Goal: Check status: Check status

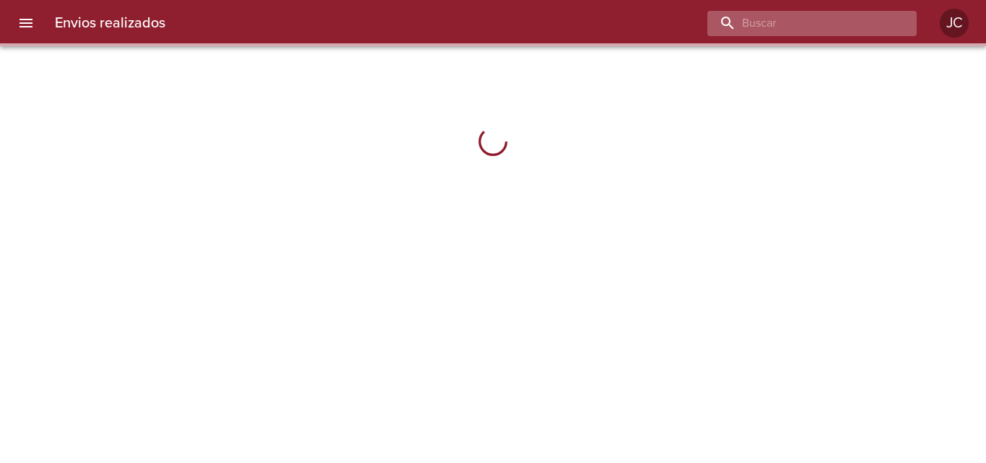
click at [825, 30] on input "buscar" at bounding box center [799, 23] width 185 height 25
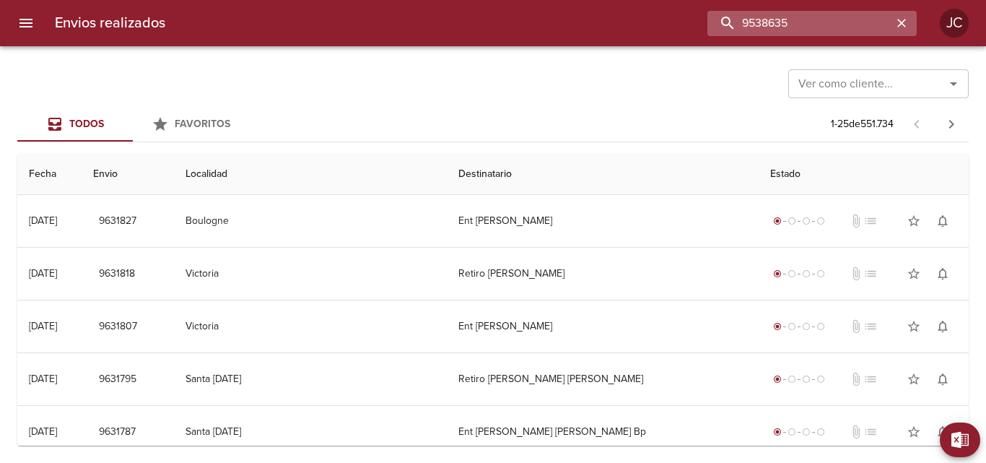
type input "9538635"
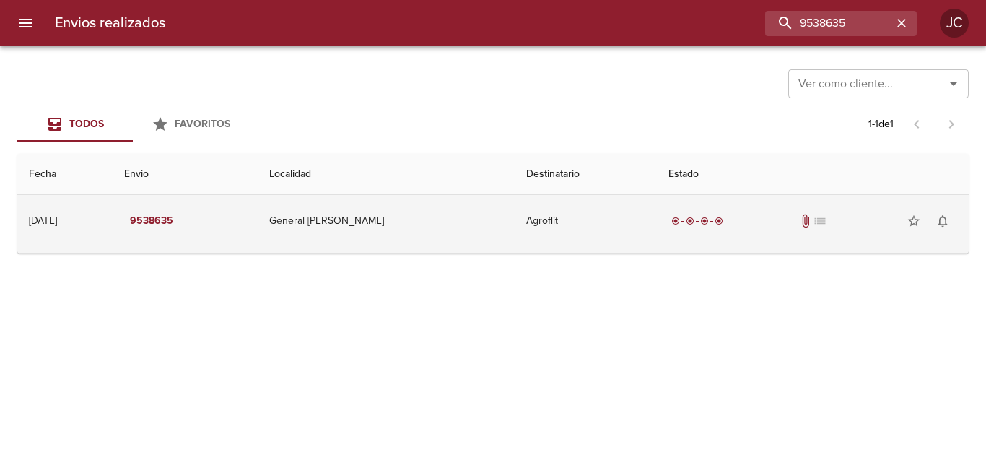
click at [601, 209] on td "Agroflit" at bounding box center [585, 221] width 142 height 52
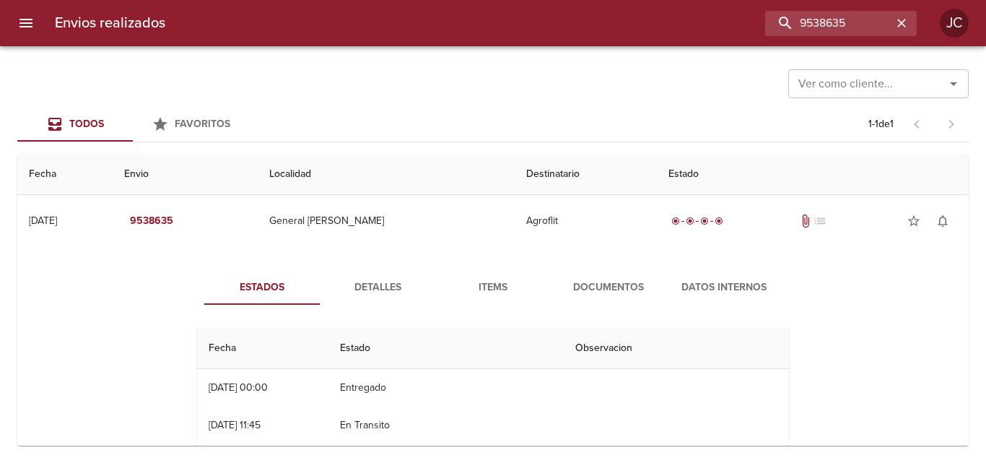
click at [627, 271] on button "Documentos" at bounding box center [608, 287] width 115 height 35
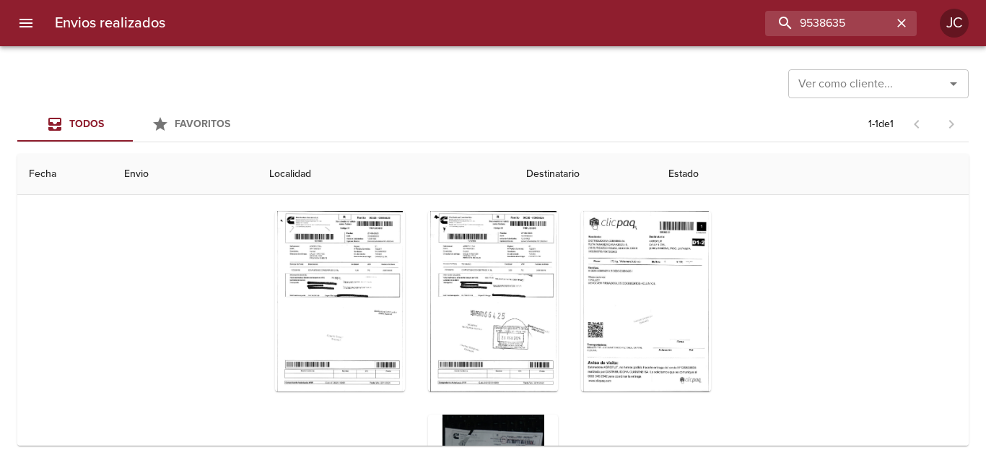
scroll to position [178, 0]
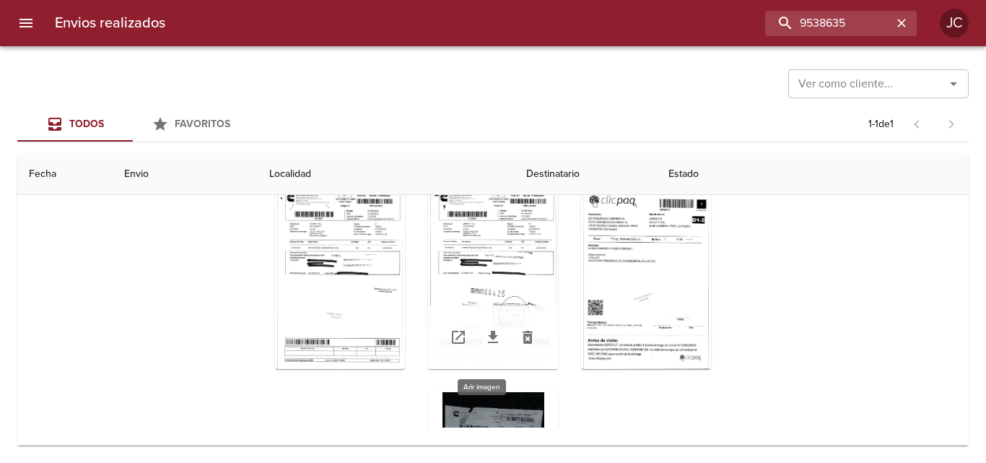
click at [540, 290] on div "Tabla de envíos del cliente" at bounding box center [493, 278] width 130 height 180
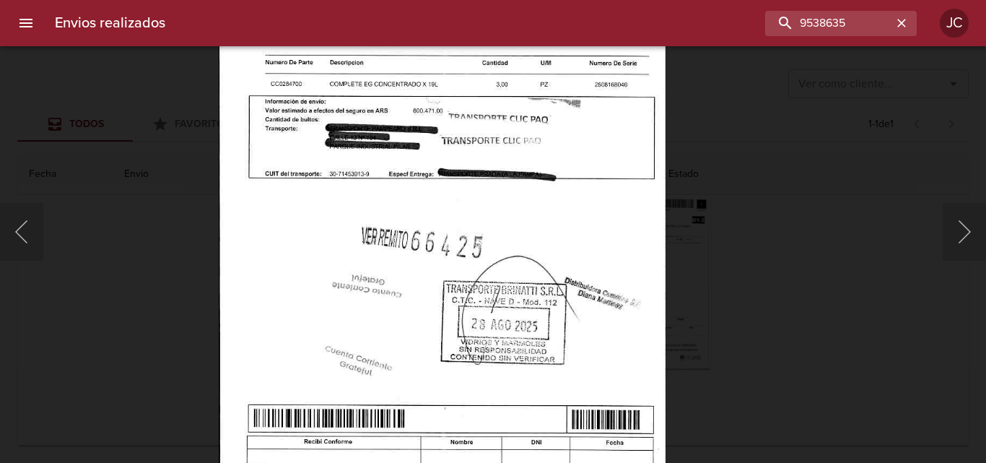
click at [828, 248] on div "Lightbox" at bounding box center [493, 231] width 986 height 463
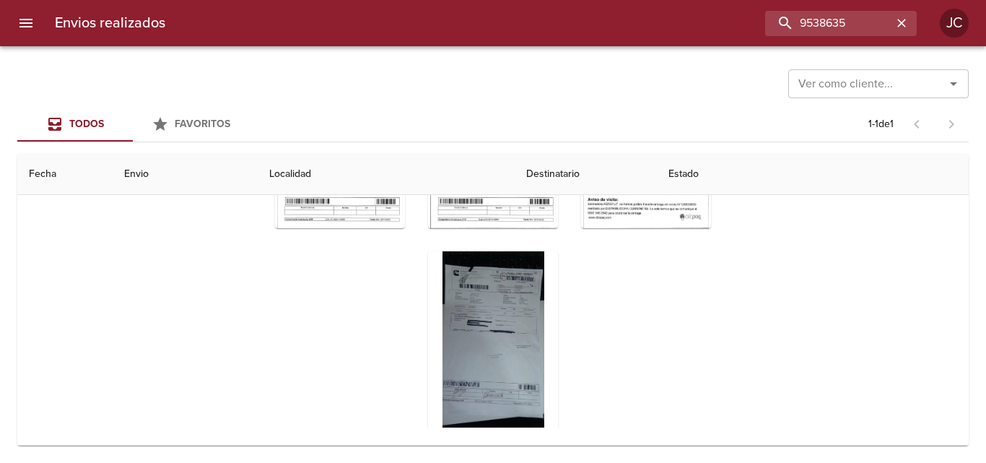
scroll to position [157, 0]
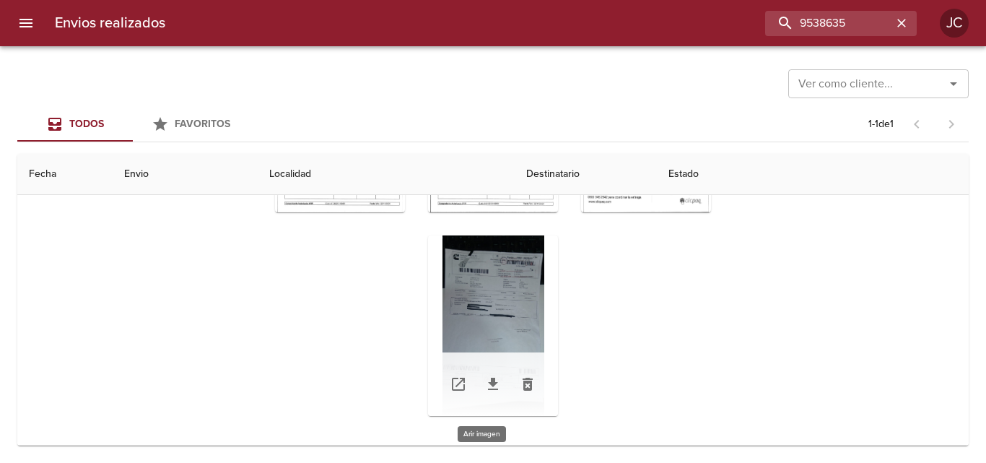
click at [481, 266] on div "Tabla de envíos del cliente" at bounding box center [493, 325] width 130 height 180
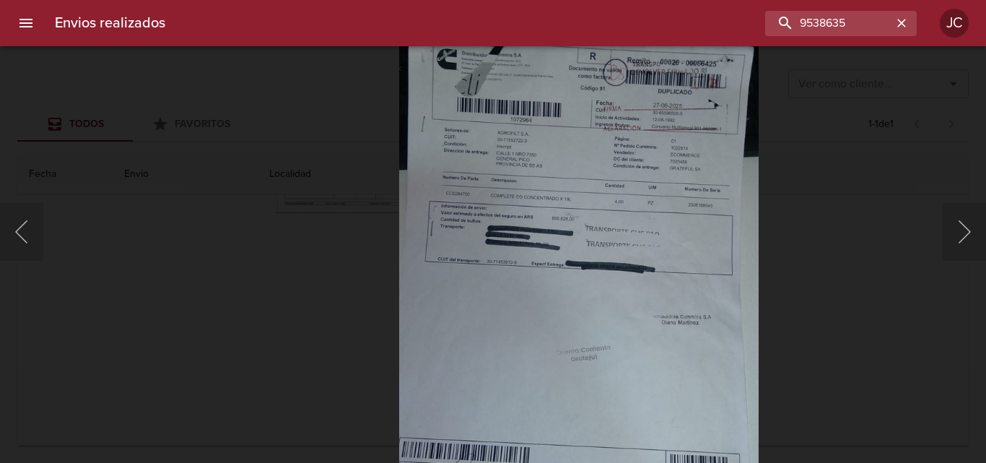
click at [582, 304] on img "Lightbox" at bounding box center [577, 302] width 359 height 639
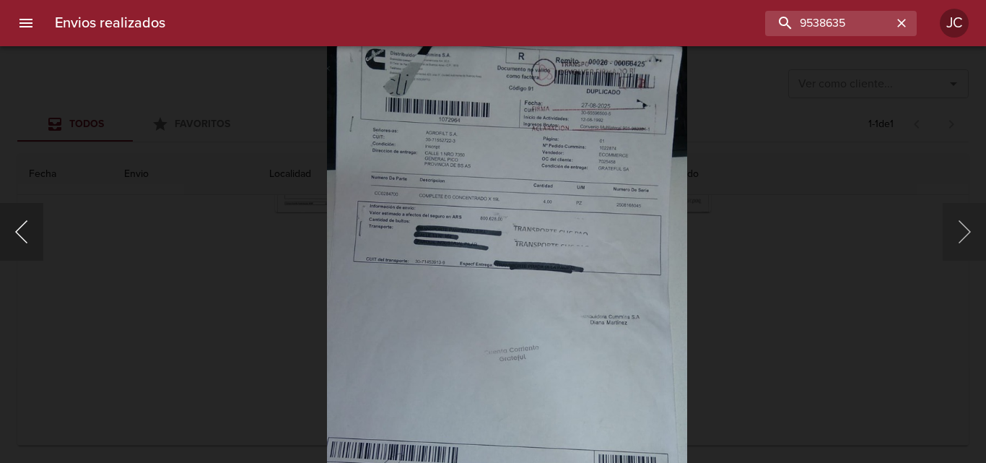
click at [22, 242] on button "Anterior" at bounding box center [21, 232] width 43 height 58
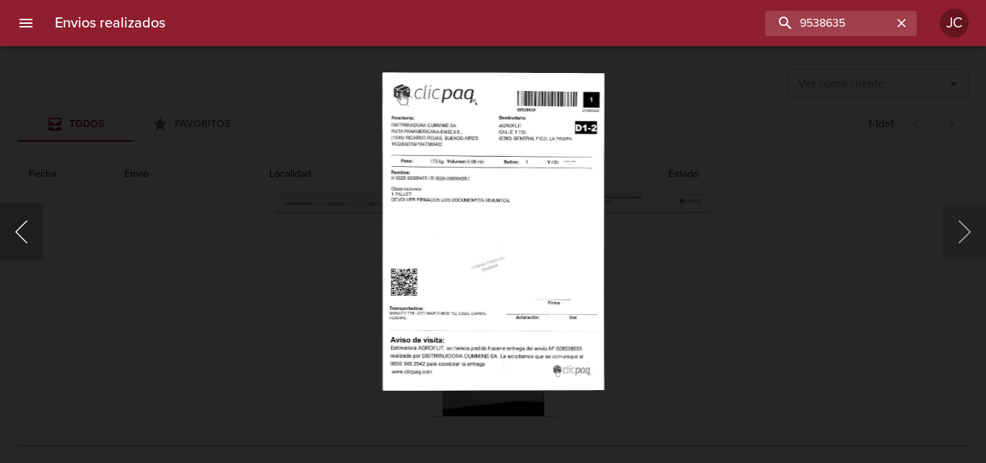
click at [22, 242] on button "Anterior" at bounding box center [21, 232] width 43 height 58
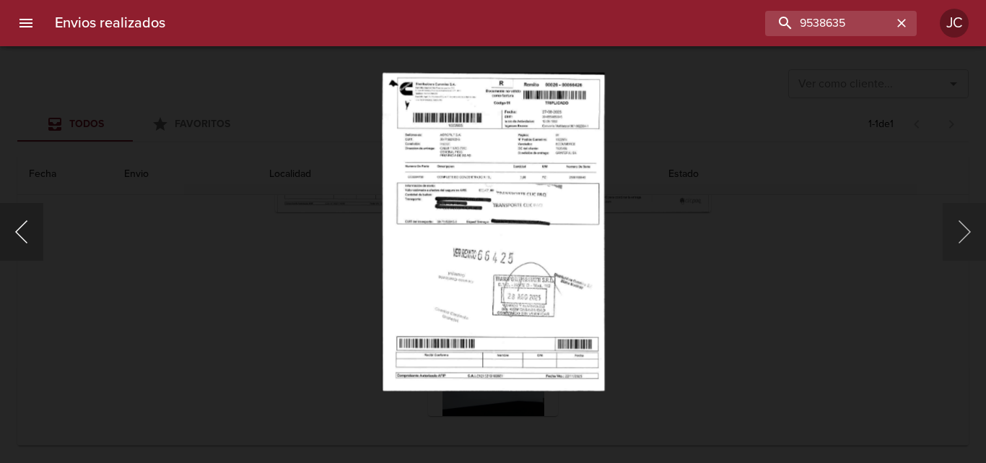
click at [22, 242] on button "Anterior" at bounding box center [21, 232] width 43 height 58
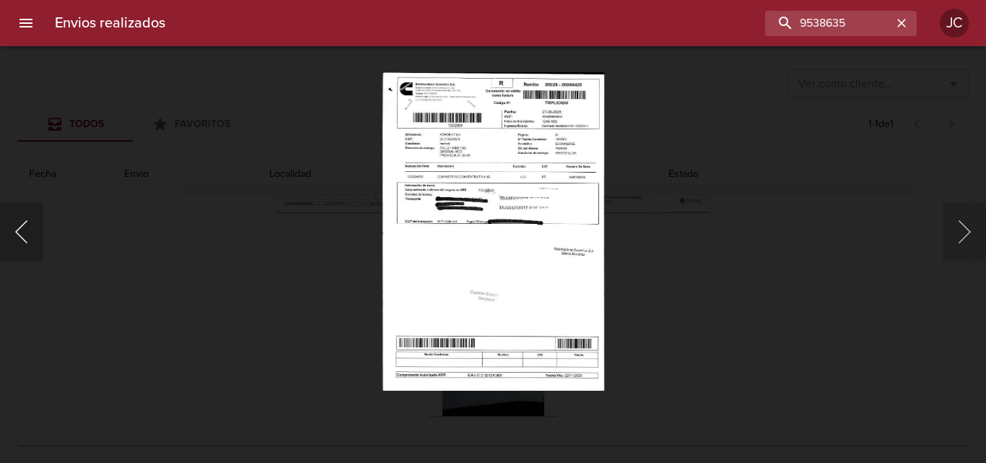
click at [22, 242] on button "Anterior" at bounding box center [21, 232] width 43 height 58
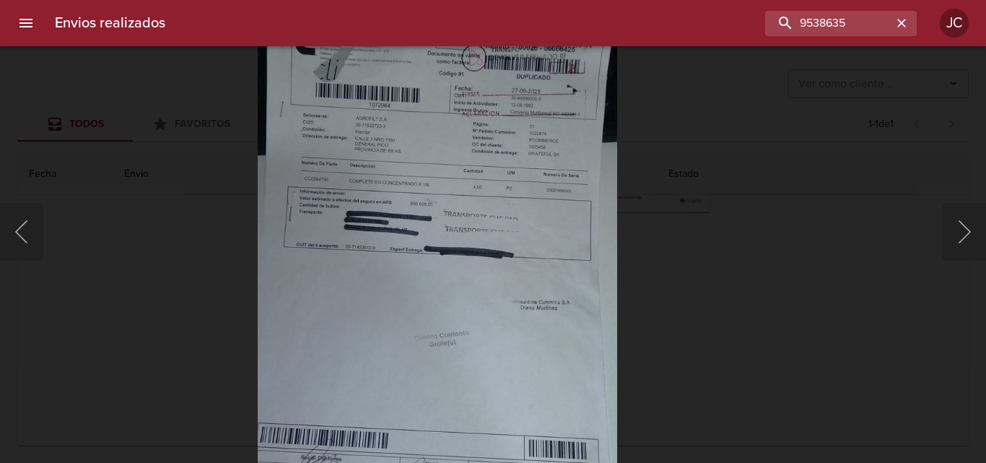
click at [557, 170] on img "Lightbox" at bounding box center [436, 287] width 359 height 639
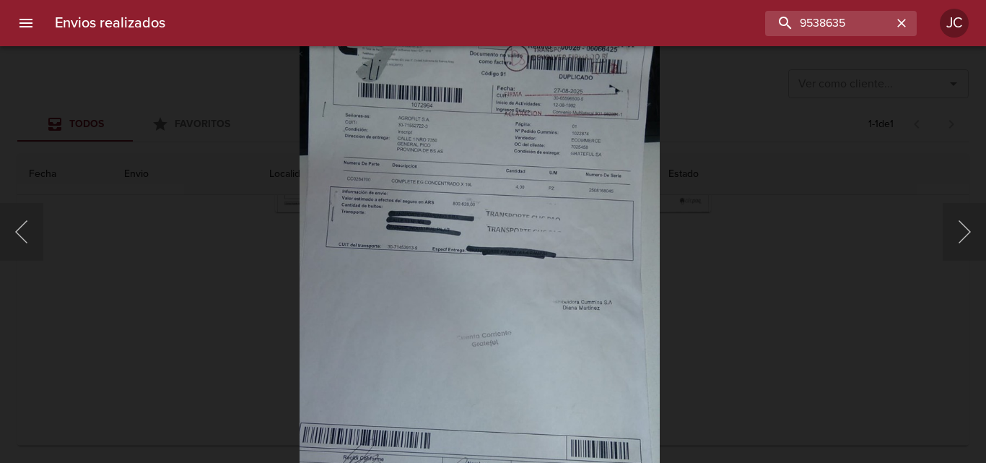
click at [654, 238] on img "Lightbox" at bounding box center [478, 287] width 359 height 639
click at [713, 250] on div "Lightbox" at bounding box center [493, 231] width 986 height 463
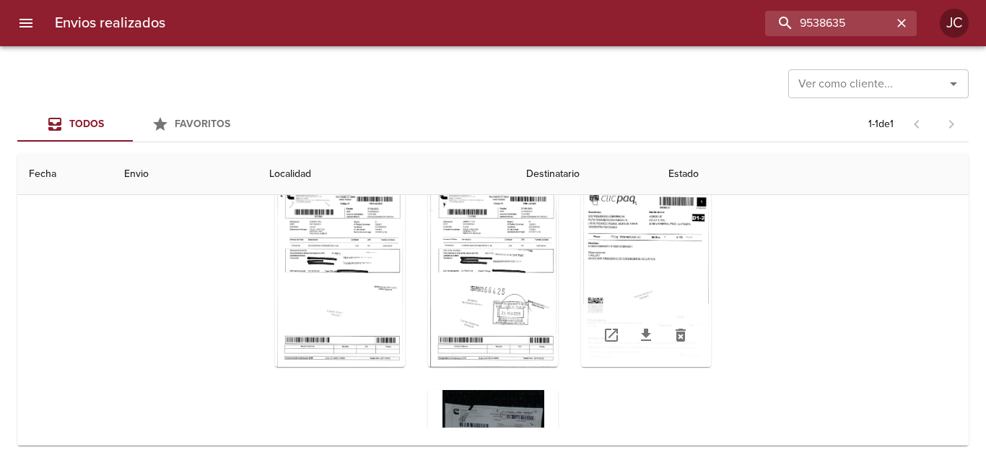
scroll to position [0, 0]
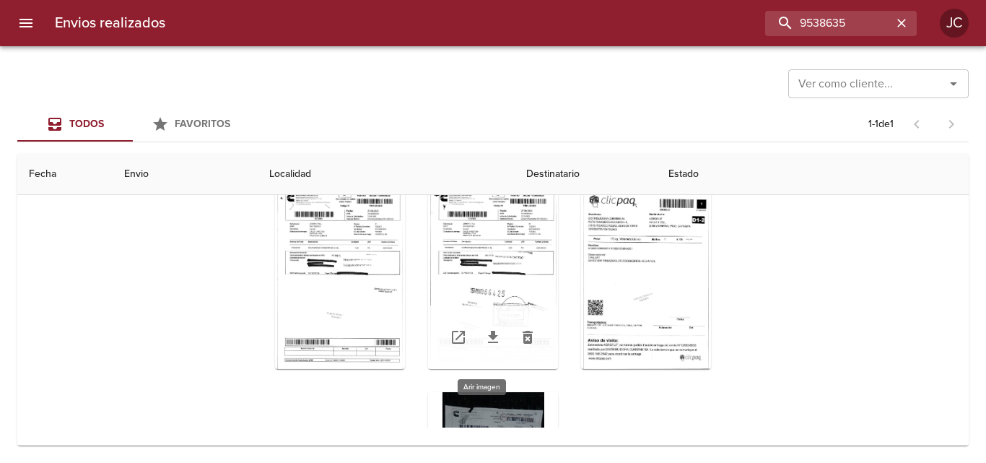
click at [488, 241] on div "Tabla de envíos del cliente" at bounding box center [493, 278] width 130 height 180
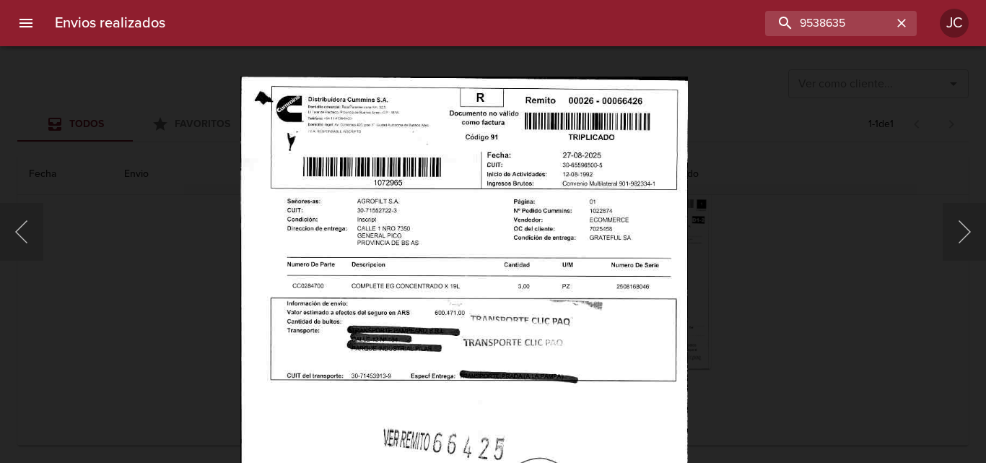
click at [561, 328] on img "Lightbox" at bounding box center [463, 395] width 447 height 639
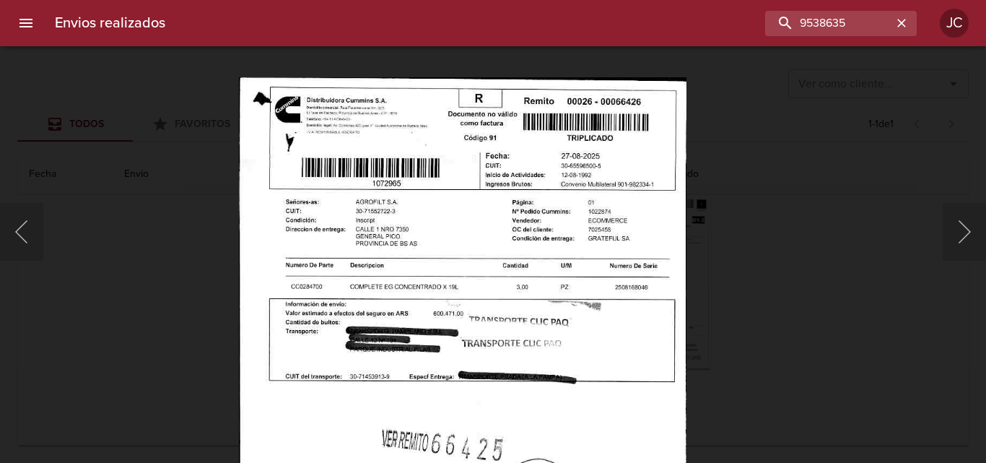
click at [692, 247] on div "Lightbox" at bounding box center [493, 231] width 986 height 463
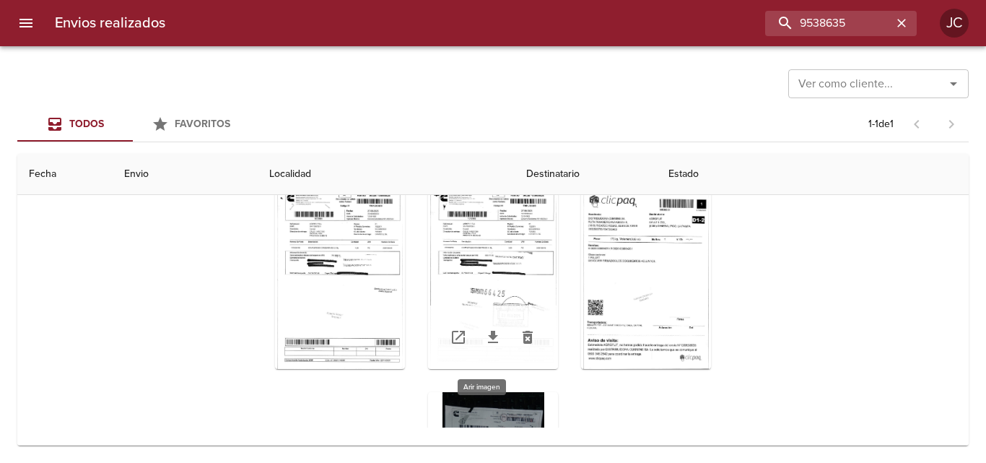
click at [462, 230] on div "Tabla de envíos del cliente" at bounding box center [493, 278] width 130 height 180
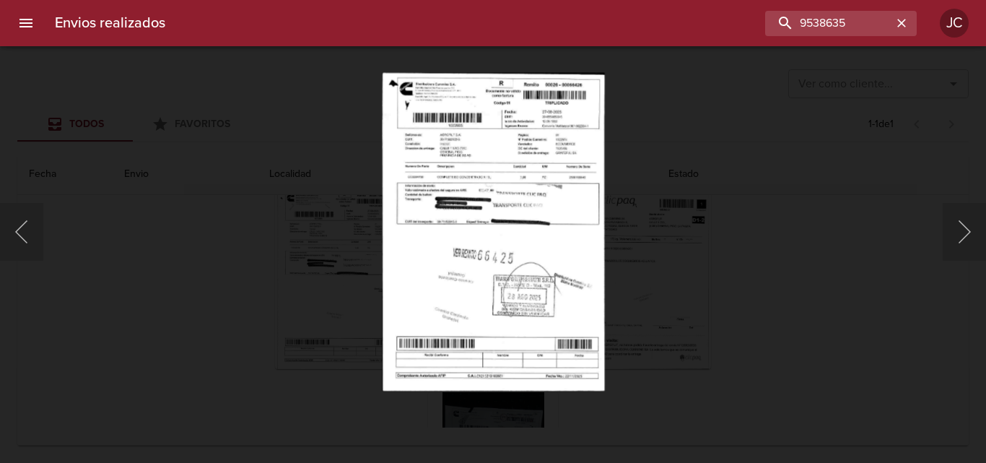
click at [777, 151] on div "Lightbox" at bounding box center [493, 231] width 986 height 463
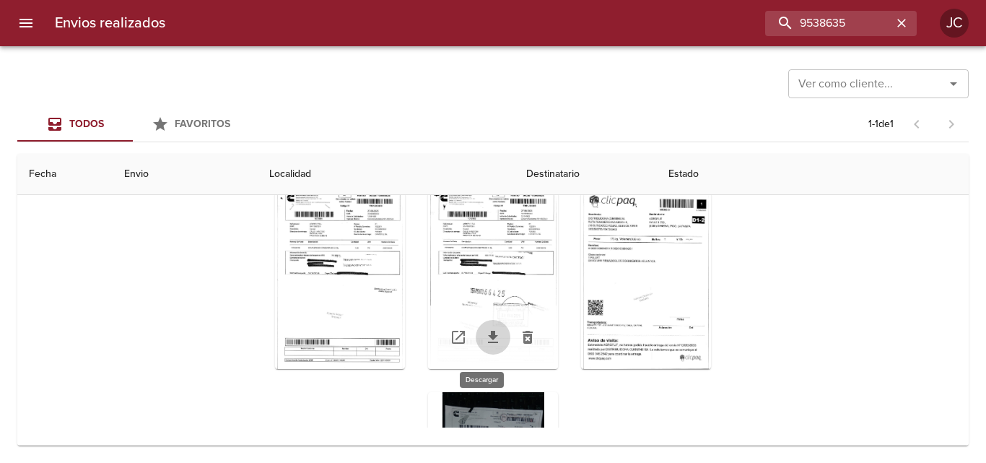
click at [484, 336] on icon "Tabla de envíos del cliente" at bounding box center [492, 336] width 17 height 17
